Goal: Check status: Check status

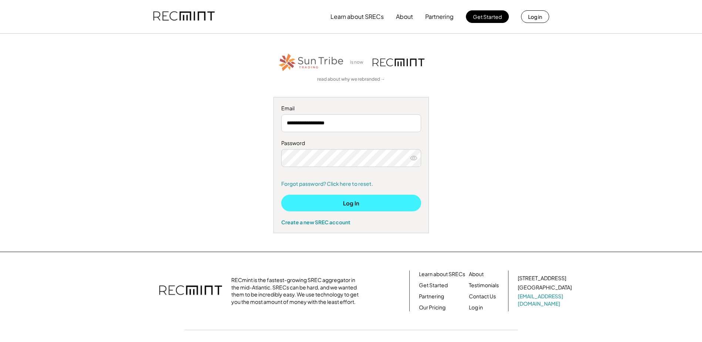
click at [344, 202] on button "Log In" at bounding box center [351, 203] width 140 height 17
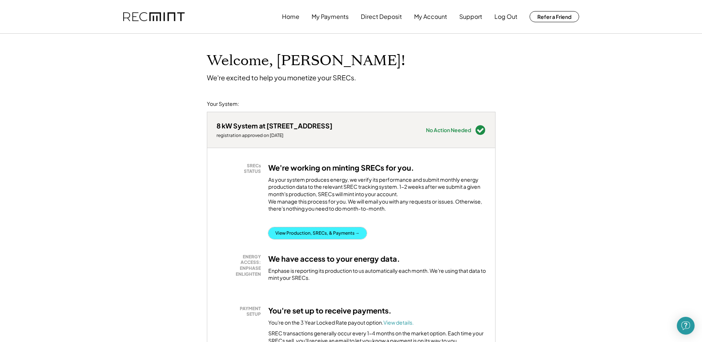
click at [314, 238] on button "View Production, SRECs, & Payments →" at bounding box center [317, 233] width 98 height 12
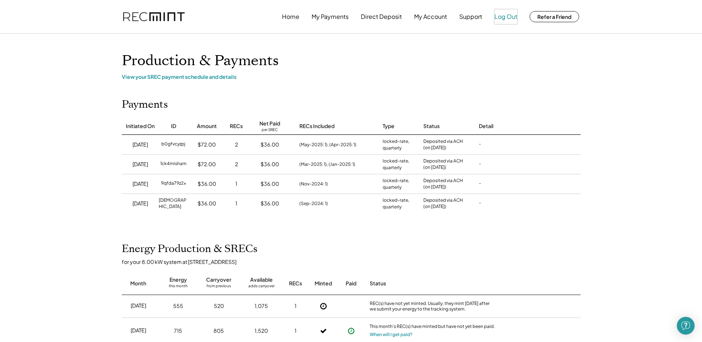
click at [507, 15] on button "Log Out" at bounding box center [505, 16] width 23 height 15
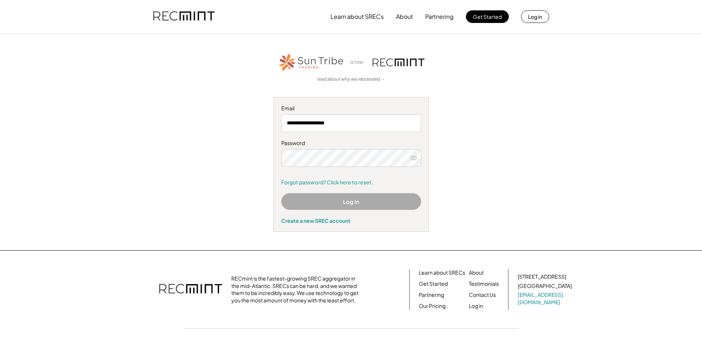
click at [499, 98] on div "**********" at bounding box center [351, 141] width 456 height 179
